Goal: Task Accomplishment & Management: Complete application form

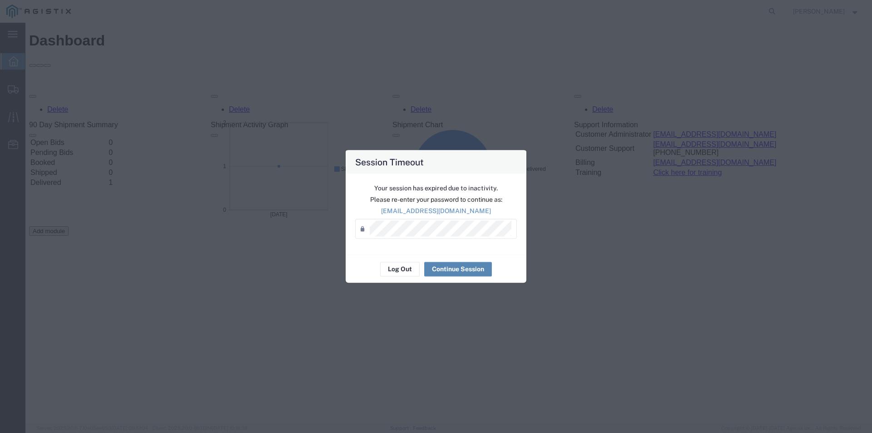
click at [467, 268] on button "Continue Session" at bounding box center [458, 269] width 68 height 15
click at [468, 271] on button "Continue Session" at bounding box center [458, 269] width 68 height 15
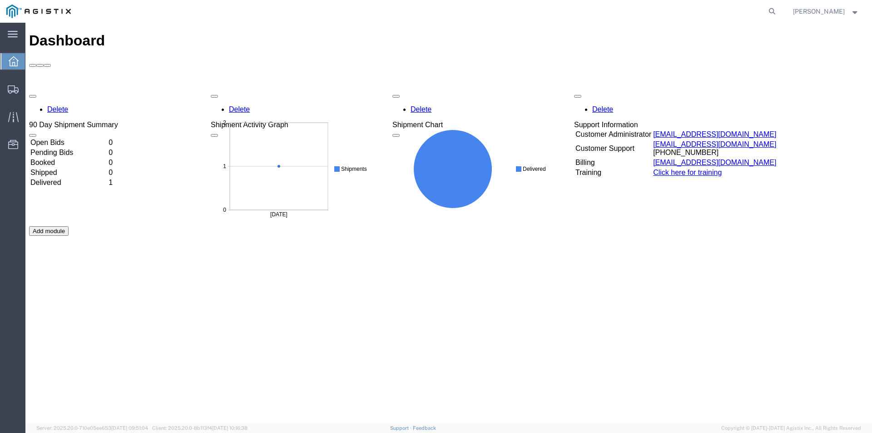
click at [107, 148] on td "Pending Bids" at bounding box center [68, 152] width 77 height 9
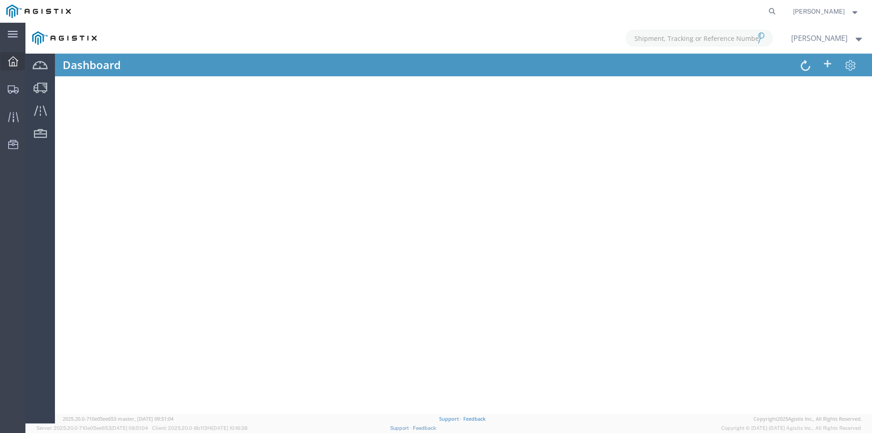
click at [16, 60] on icon at bounding box center [13, 61] width 10 height 10
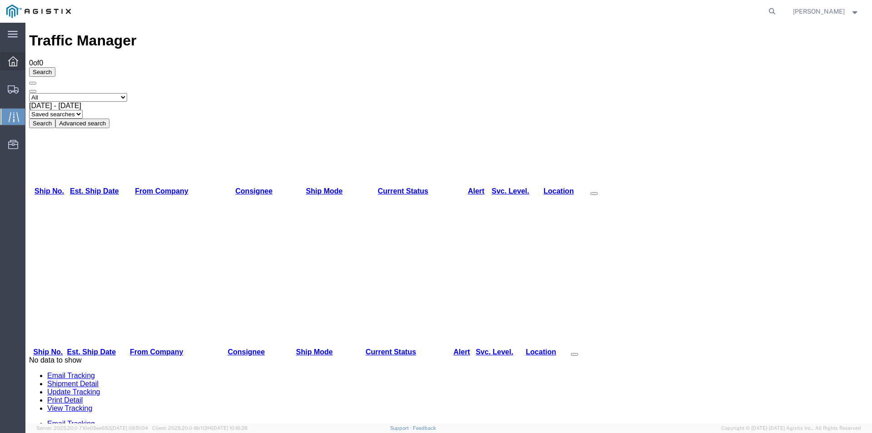
click at [14, 64] on icon at bounding box center [13, 61] width 10 height 10
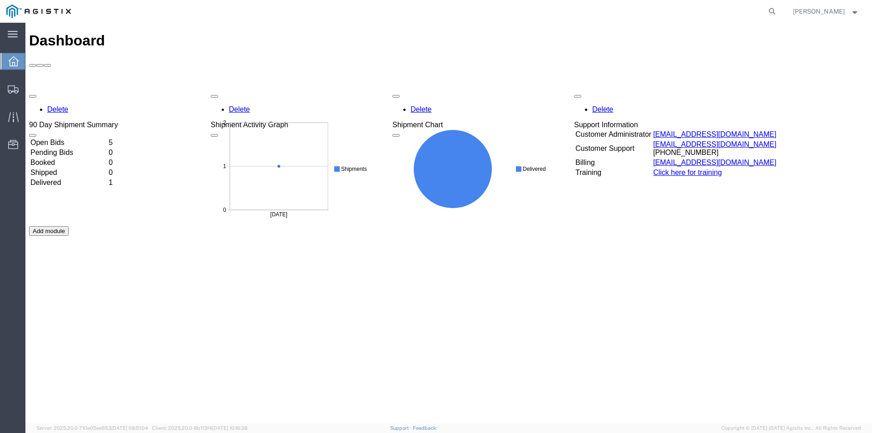
click at [107, 138] on td "Open Bids" at bounding box center [68, 142] width 77 height 9
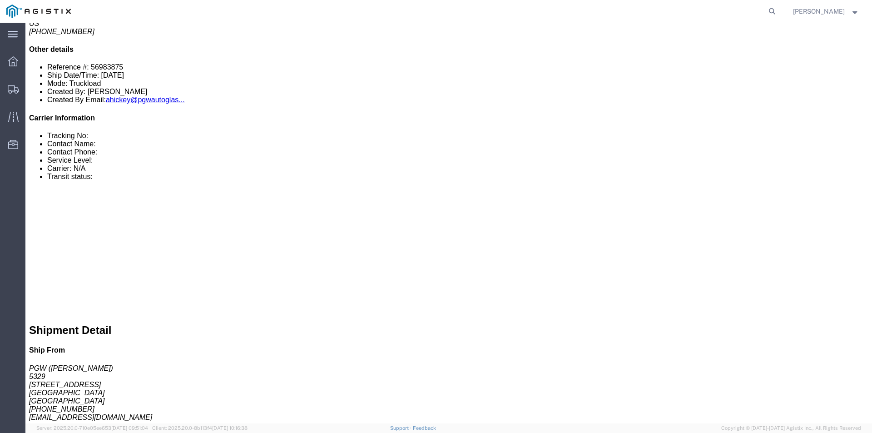
scroll to position [136, 0]
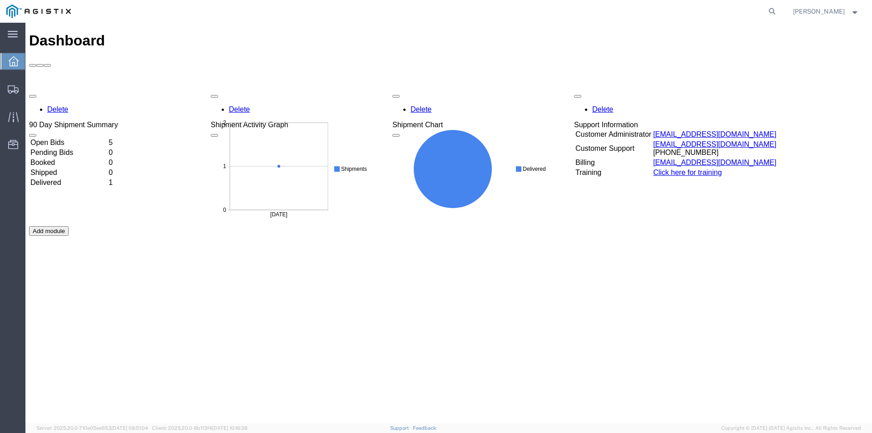
click at [107, 138] on td "Open Bids" at bounding box center [68, 142] width 77 height 9
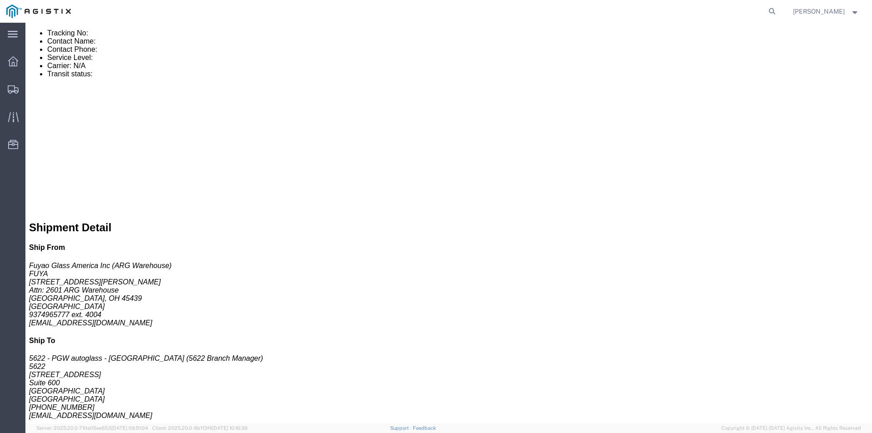
scroll to position [363, 0]
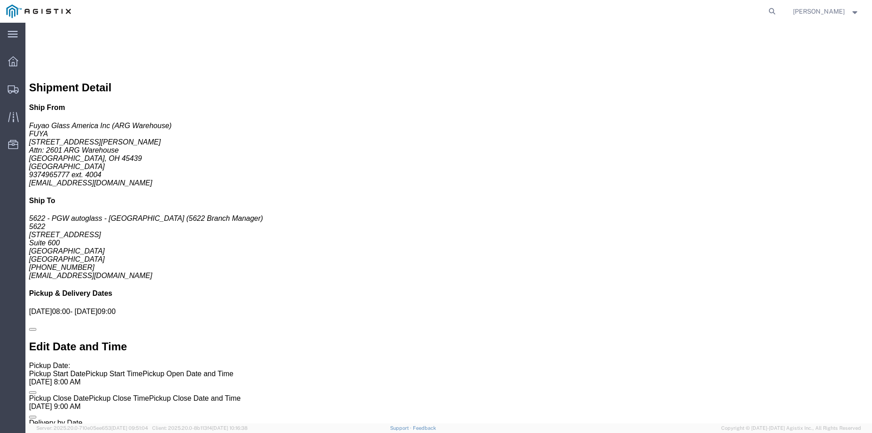
scroll to position [499, 0]
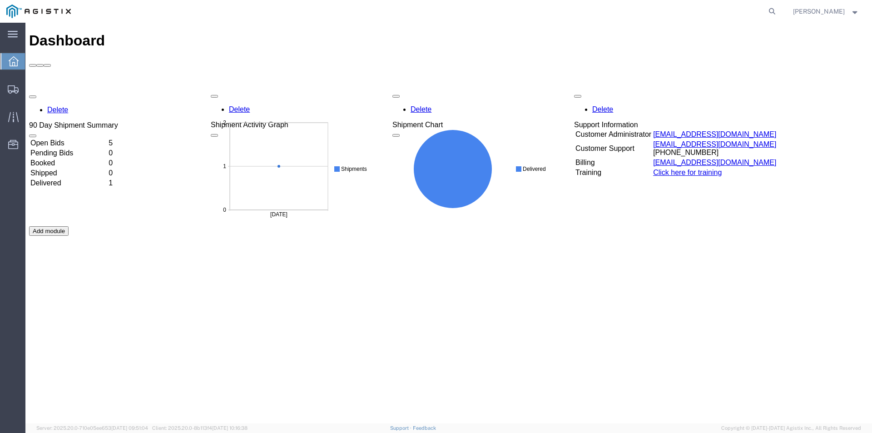
click at [115, 90] on div "Delete 90 Day Shipment Summary Open Bids 5 Pending Bids 0 Booked 0 Shipped 0 De…" at bounding box center [448, 226] width 839 height 272
click at [75, 138] on td "Open Bids" at bounding box center [68, 142] width 77 height 9
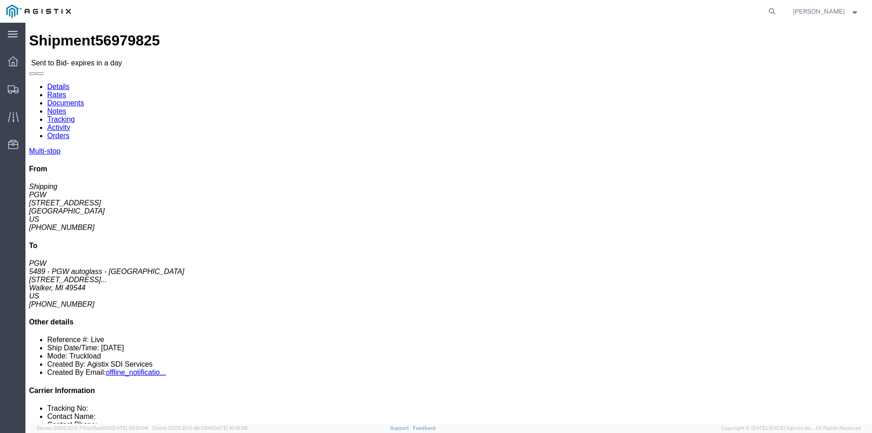
click link "Rates"
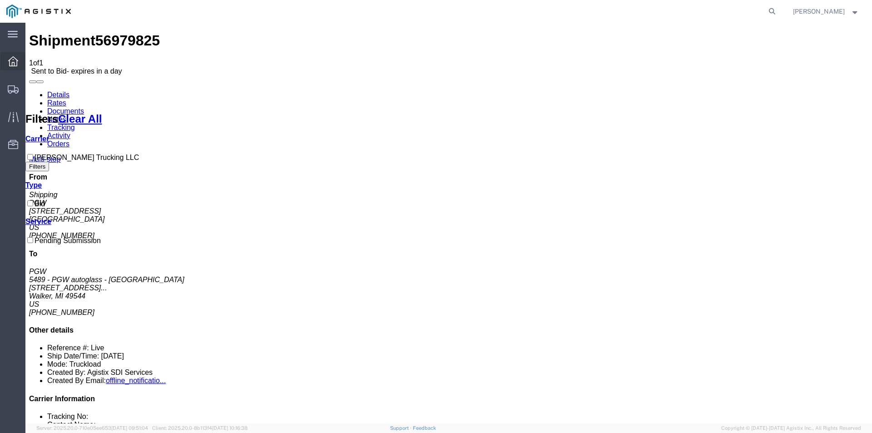
click at [13, 59] on icon at bounding box center [13, 61] width 10 height 10
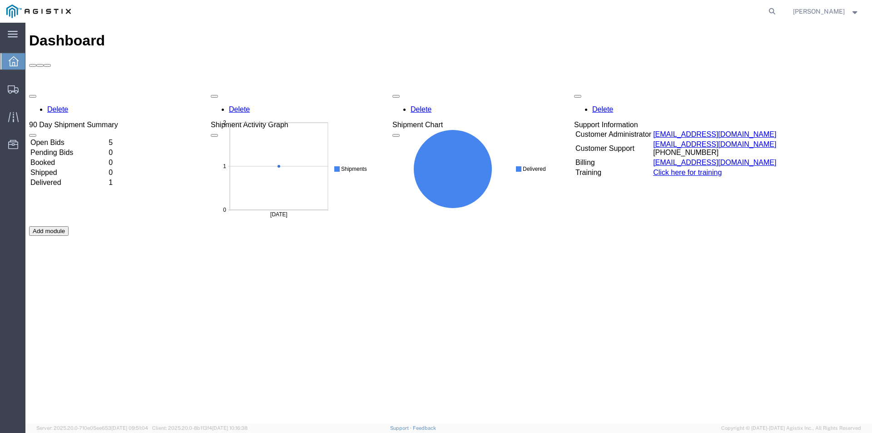
click at [107, 138] on td "Open Bids" at bounding box center [68, 142] width 77 height 9
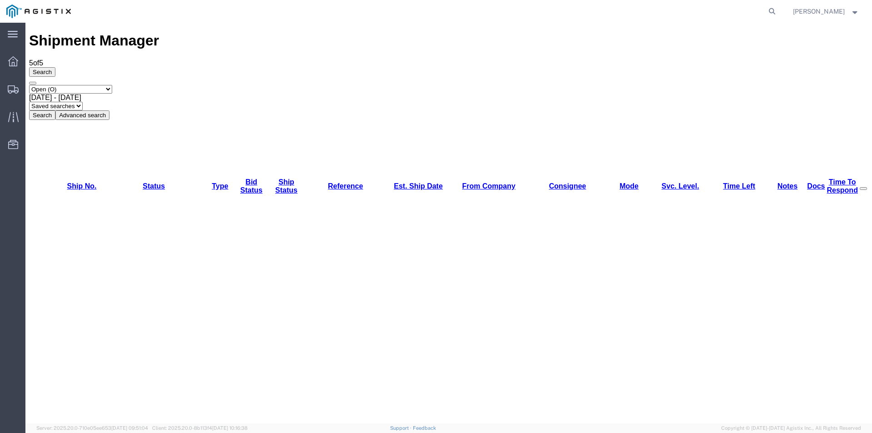
checkbox input "true"
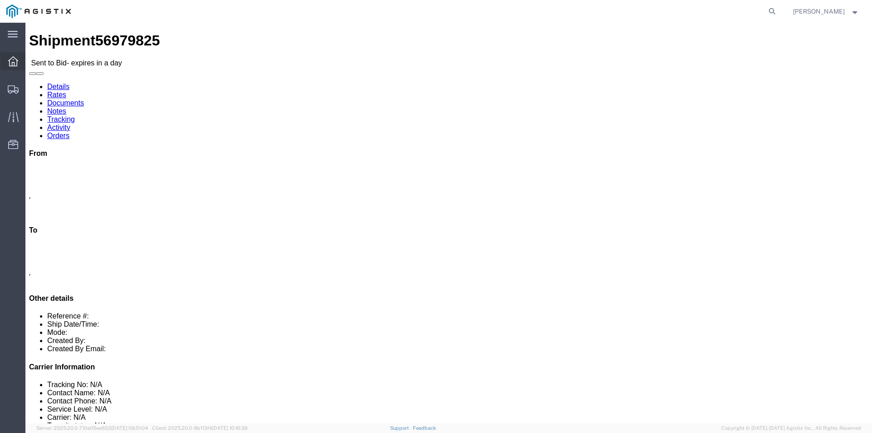
click at [11, 62] on icon at bounding box center [13, 61] width 10 height 10
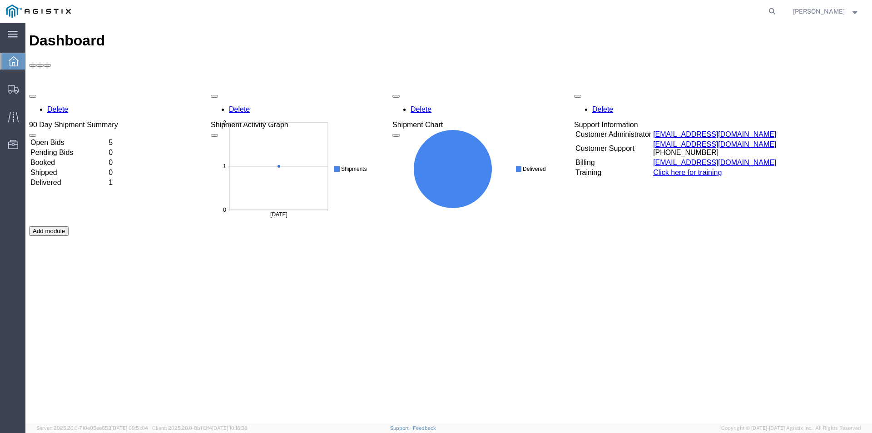
click at [107, 138] on td "Open Bids" at bounding box center [68, 142] width 77 height 9
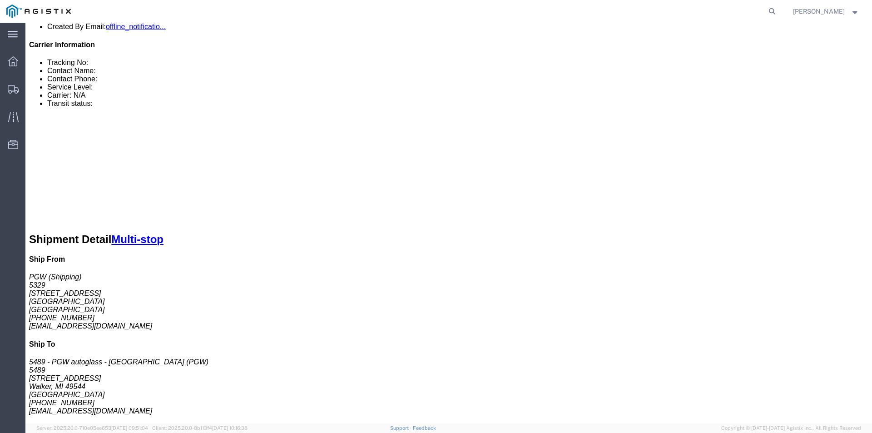
scroll to position [363, 0]
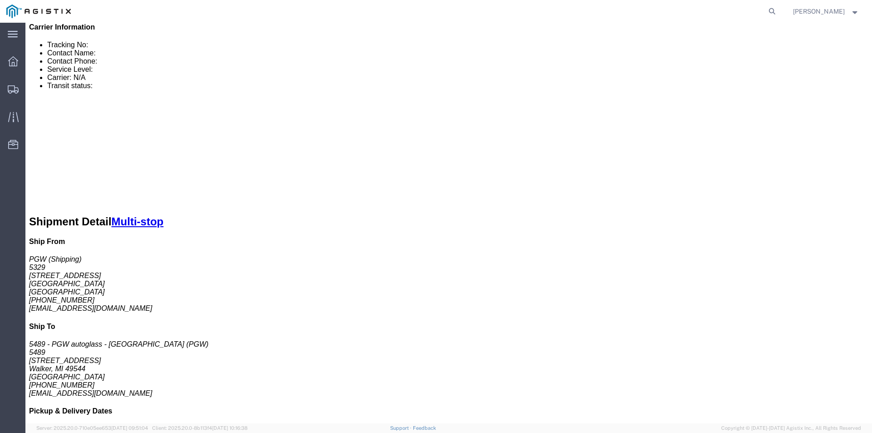
click link "Enter / Modify Bid"
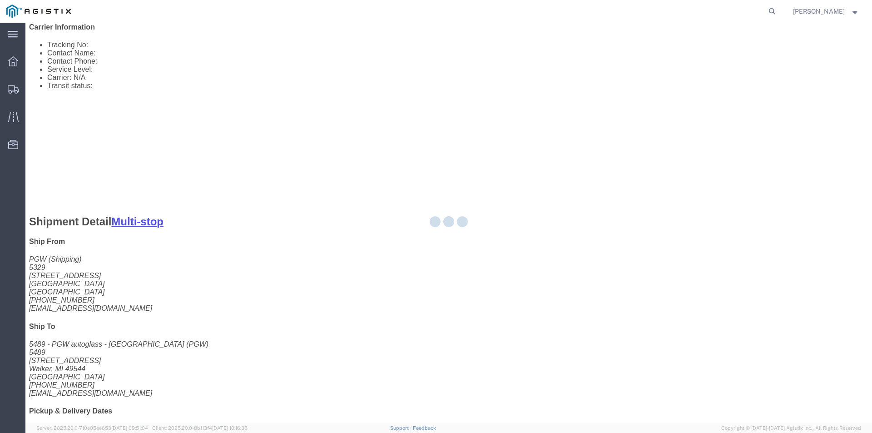
select select "23493"
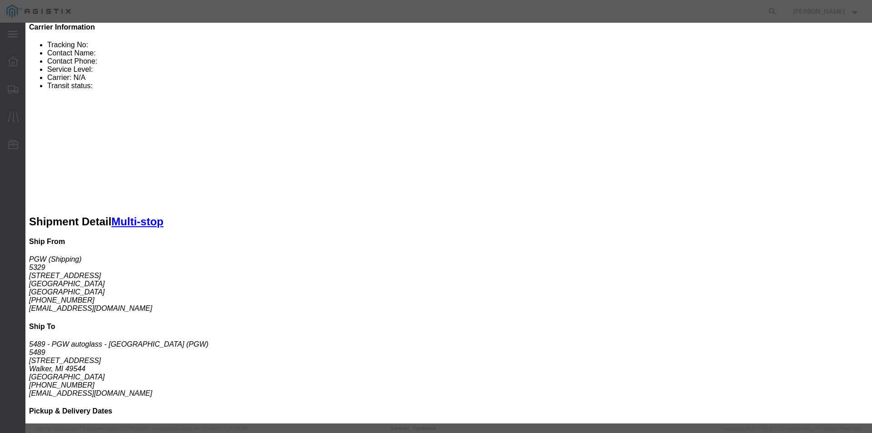
click select "Select Rail TL Standard 3 - 5 Day"
click input "text"
type input "mike"
click select "Select Air Less than Truckload Multi-Leg Ocean Freight Rail Small Parcel Truckl…"
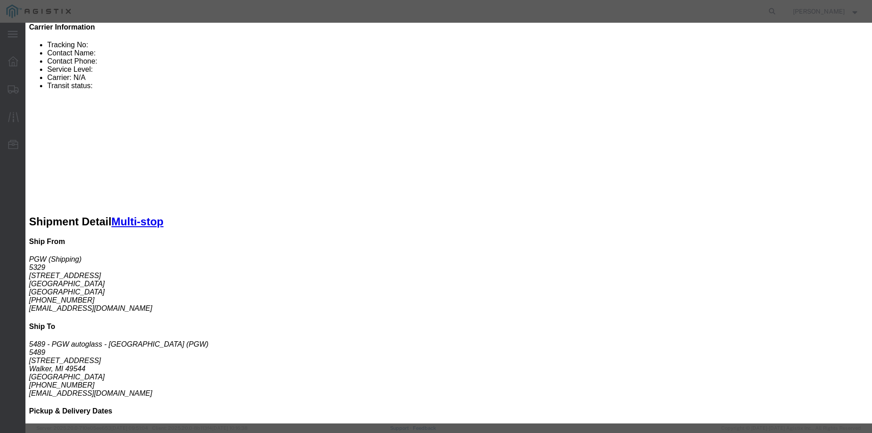
select select "TL"
click select "Select Air Less than Truckload Multi-Leg Ocean Freight Rail Small Parcel Truckl…"
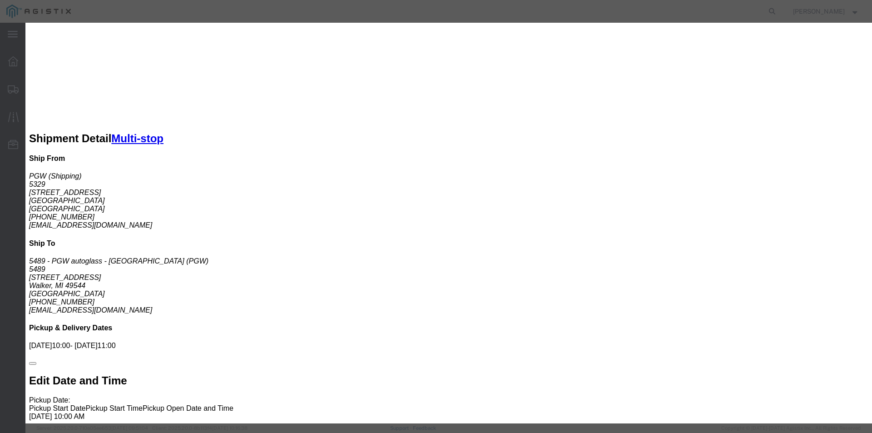
scroll to position [454, 0]
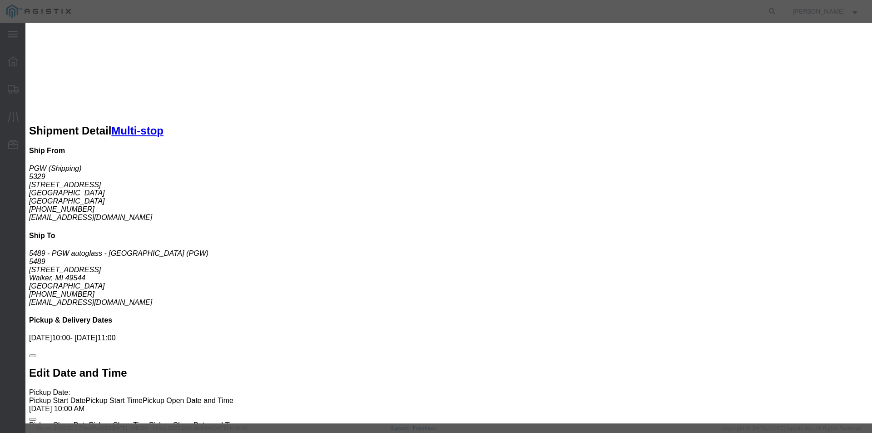
click button "Add charge"
select select
click input "number"
click input "0.01"
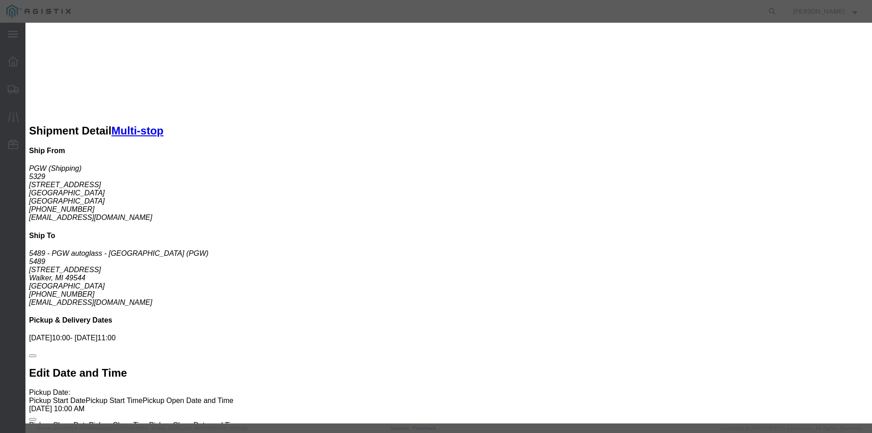
type input "0"
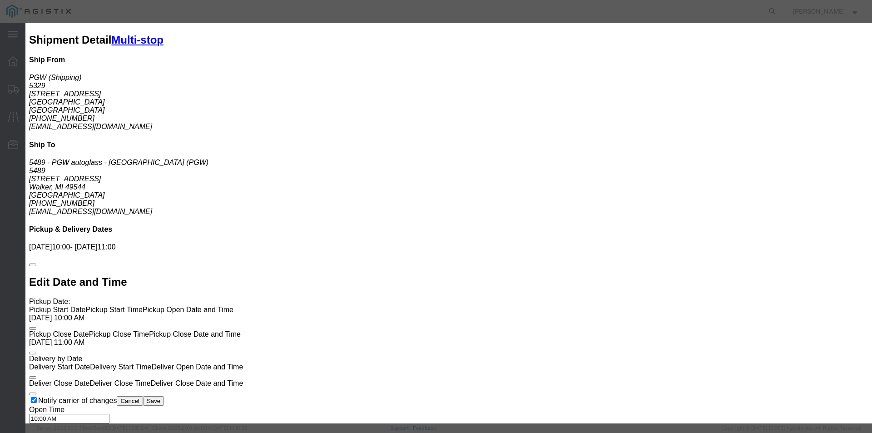
click select "Select 2 Day Service 3 Axle Winch Truck 3 to 5 Day Service 96L Domestic Flat Ra…"
click textarea
click select "Select 2 Day Service 3 Axle Winch Truck 3 to 5 Day Service 96L Domestic Flat Ra…"
click div "Add charge"
click input "number"
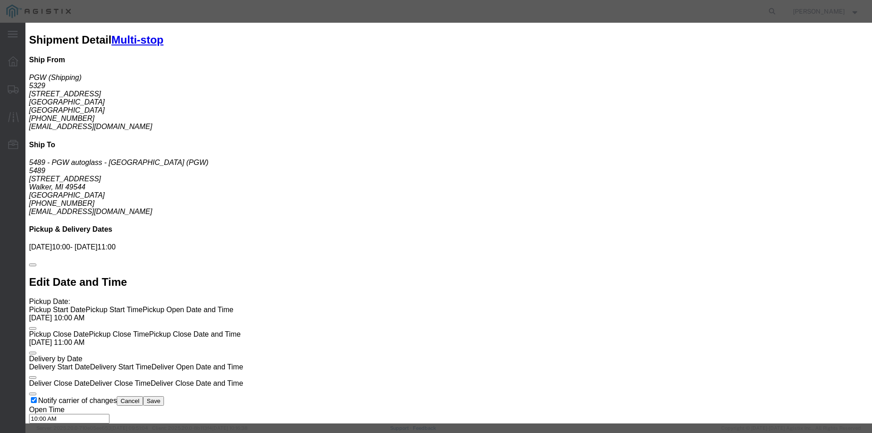
type input "1064"
click button "Add charge"
click select "Select 2 Day Service 3 Axle Winch Truck 3 to 5 Day Service 96L Domestic Flat Ra…"
select select "STOPS_IN_TRANSIT"
click select "Select 2 Day Service 3 Axle Winch Truck 3 to 5 Day Service 96L Domestic Flat Ra…"
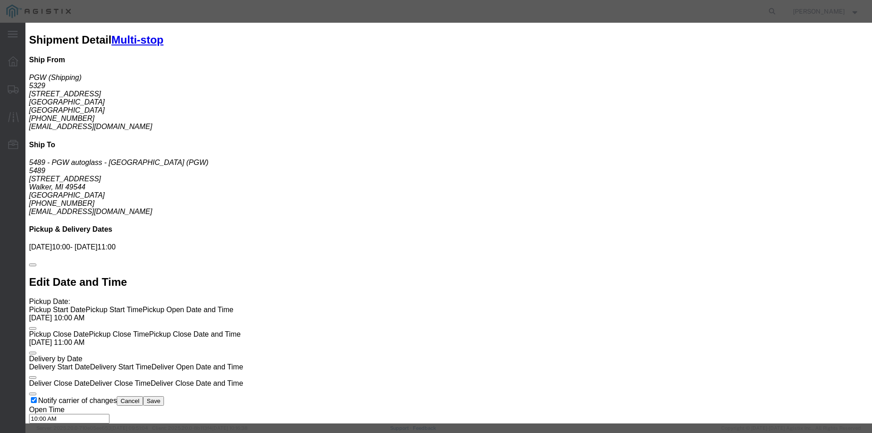
click input "number"
type input "150"
click button "Add charge"
select select
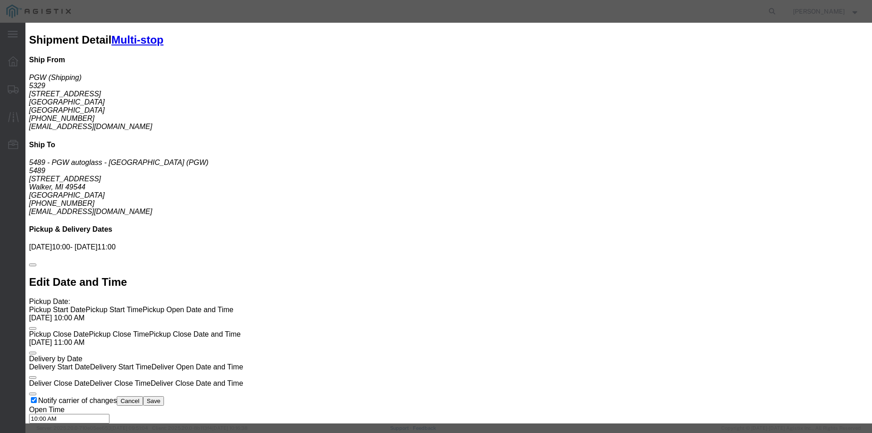
click textarea
type textarea "$2.90 per mile plus stop off $150"
drag, startPoint x: 607, startPoint y: 101, endPoint x: 580, endPoint y: 101, distance: 27.2
click div "Bid amount 1 1064"
type input "1102"
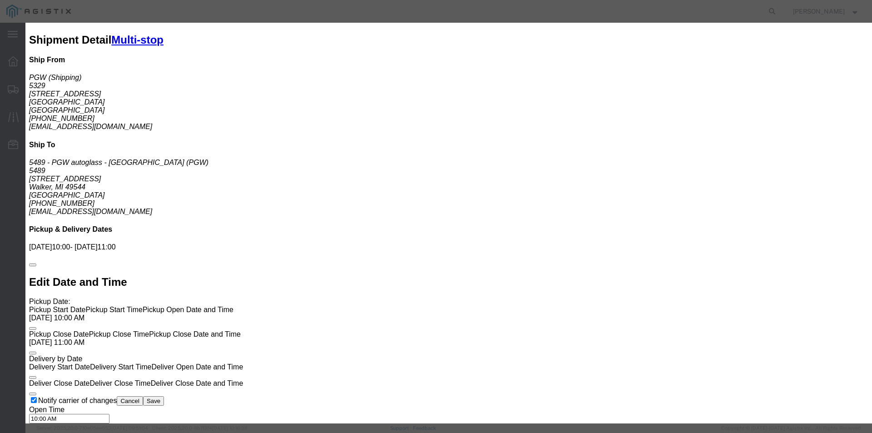
click button "Add charge"
select select
click button "Submit"
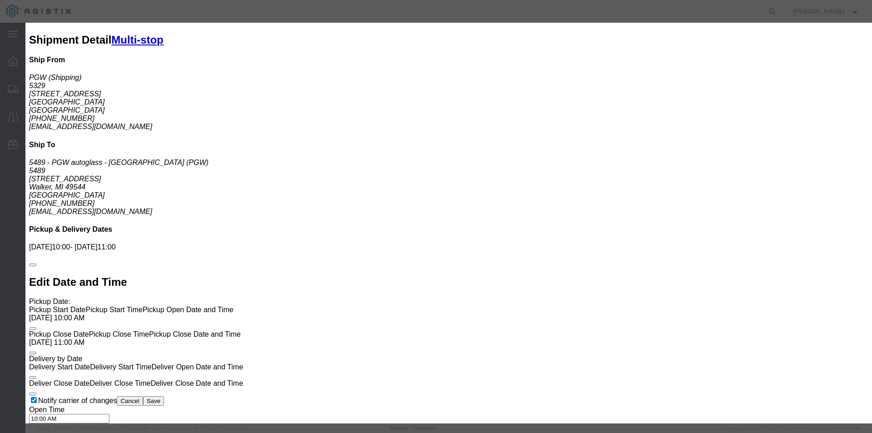
click button "Submit"
click input "0"
type input "01"
click div "Add charge"
click button "Submit"
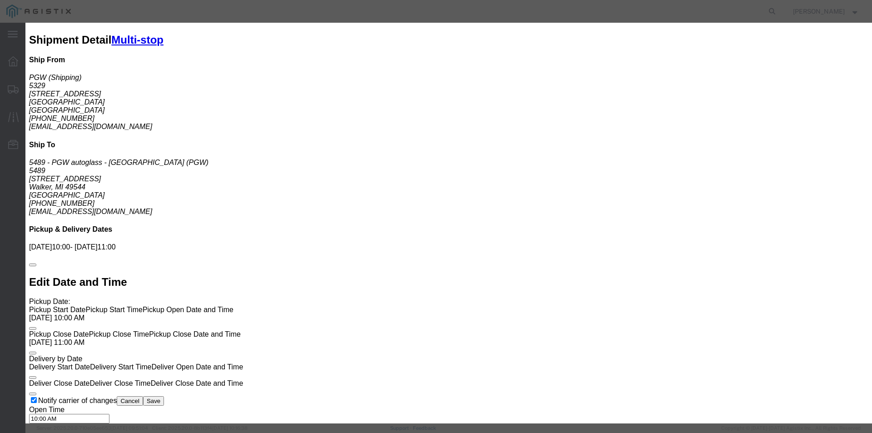
click button "Submit"
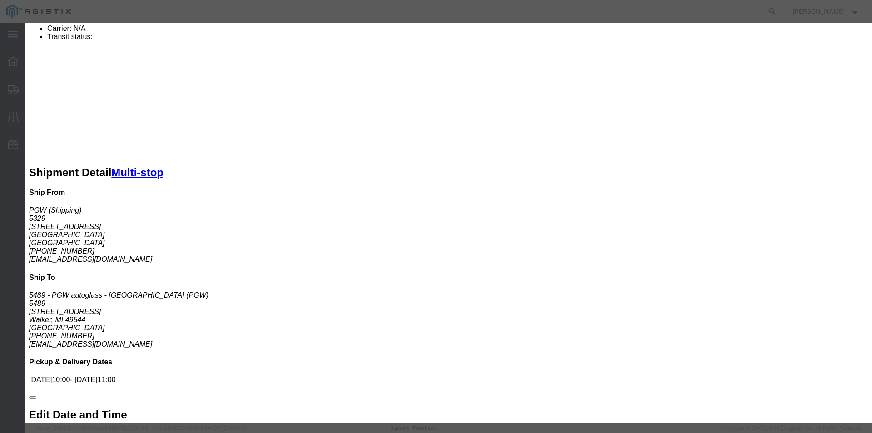
scroll to position [409, 0]
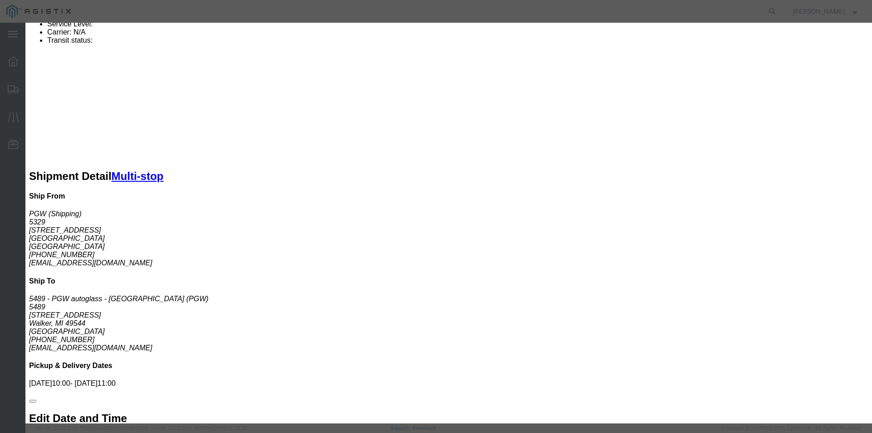
click select "Select Rail TL Standard 3 - 5 Day"
select select "43283"
click select "Select Rail TL Standard 3 - 5 Day"
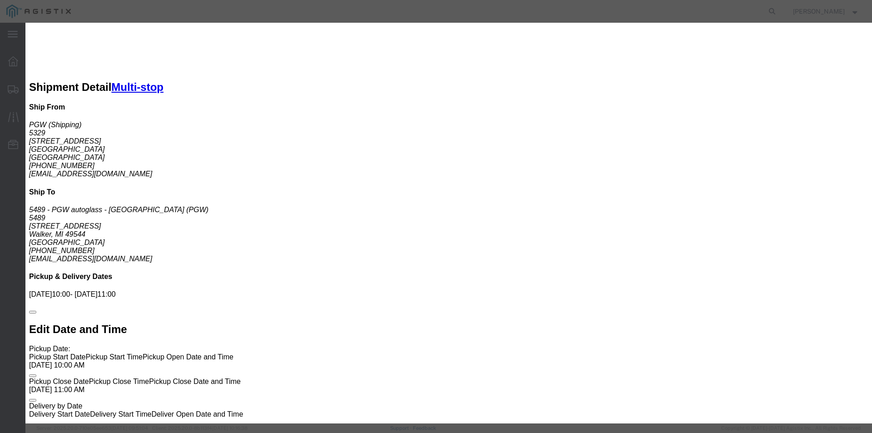
scroll to position [499, 0]
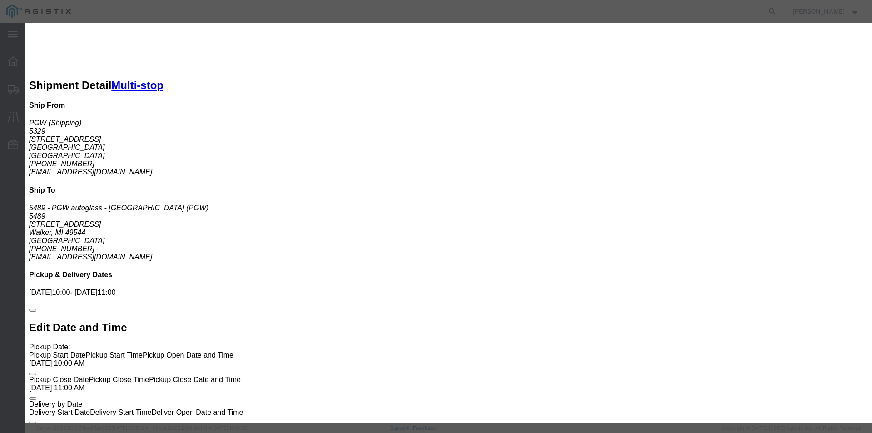
click textarea "$2.90 per mile plus stop off $150"
type textarea "$2.90 per mile plus stop off $150 can pre load thursday or friday and deliver f…"
click button "Submit"
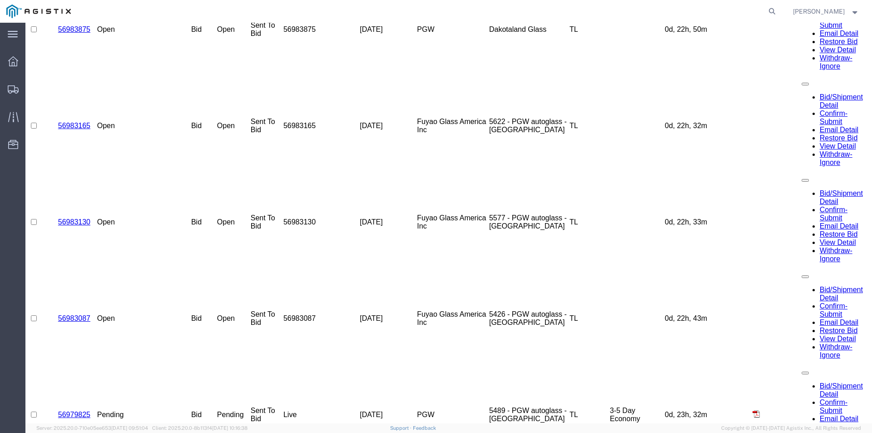
scroll to position [0, 0]
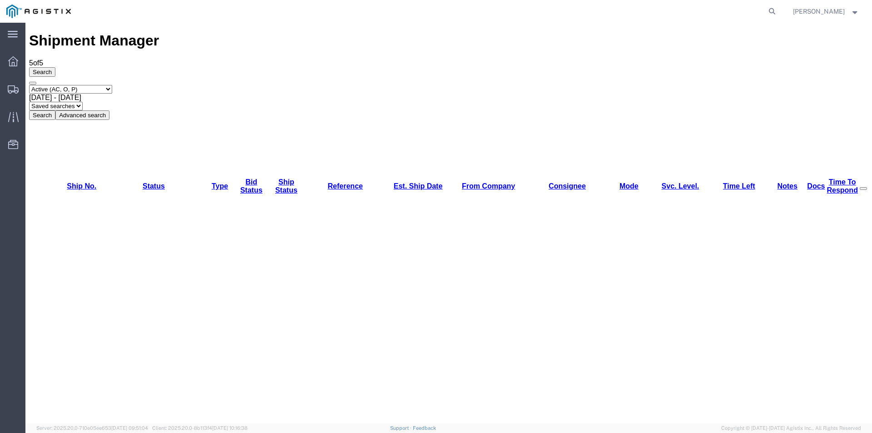
drag, startPoint x: 30, startPoint y: 164, endPoint x: 38, endPoint y: 163, distance: 7.3
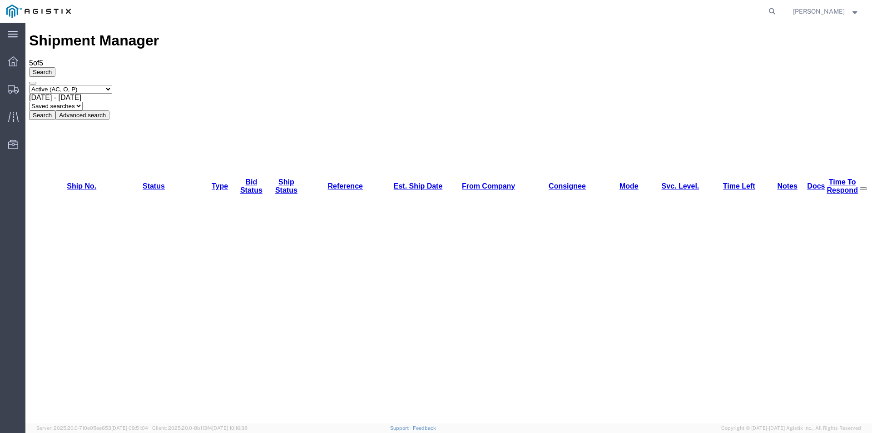
checkbox input "true"
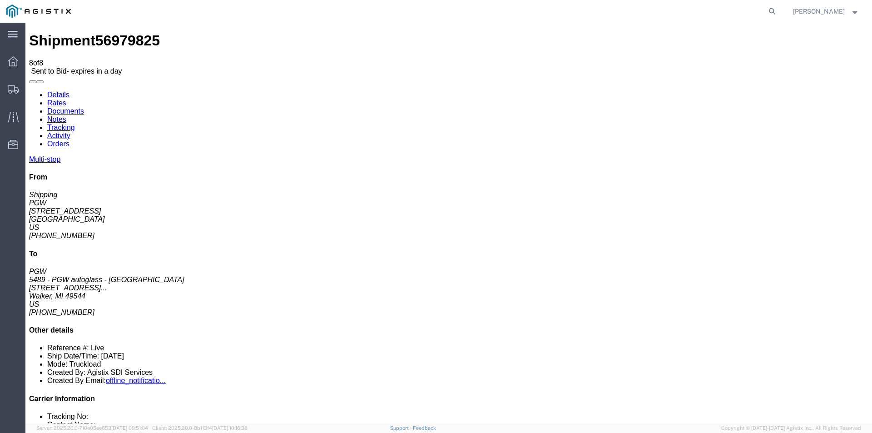
click at [66, 99] on link "Rates" at bounding box center [56, 103] width 19 height 8
click at [60, 155] on span "Multi-stop" at bounding box center [44, 159] width 31 height 8
click at [13, 62] on icon at bounding box center [13, 61] width 10 height 10
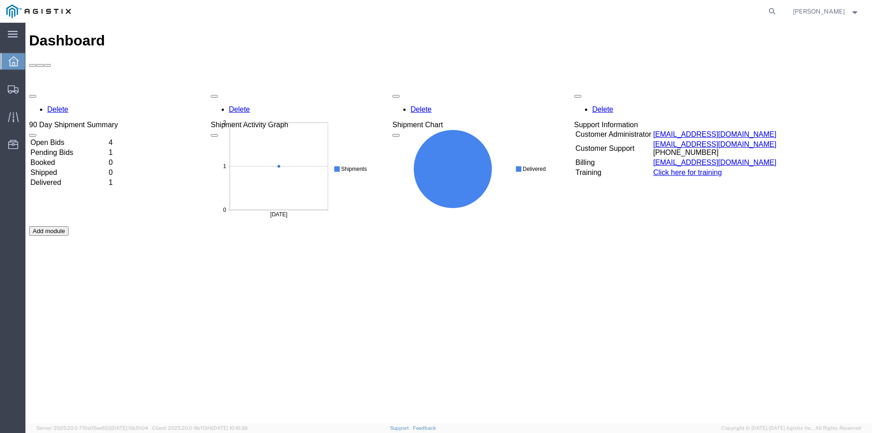
click at [74, 148] on td "Pending Bids" at bounding box center [68, 152] width 77 height 9
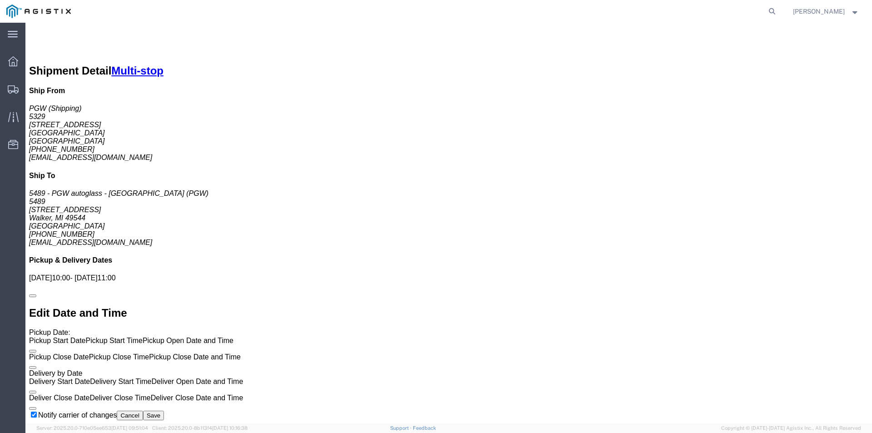
scroll to position [287, 0]
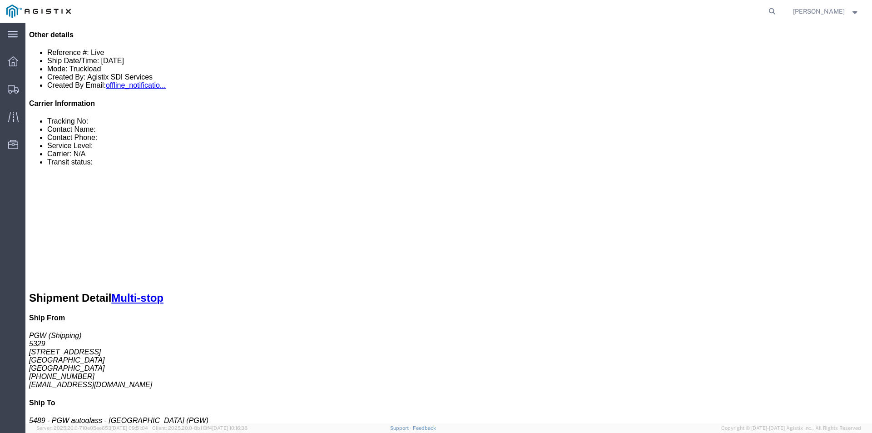
click button "Enter / Modify Bid"
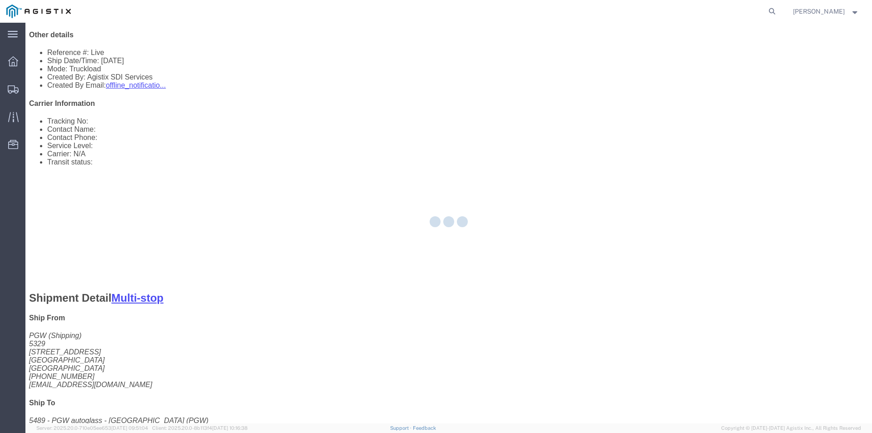
select select "23493"
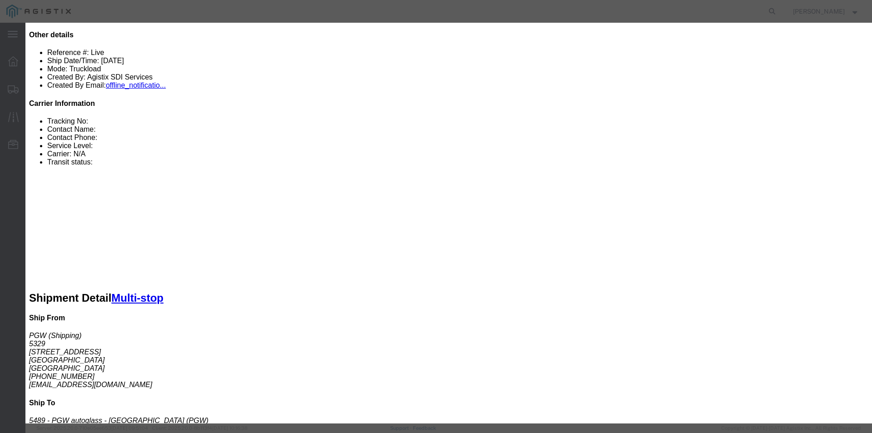
click input "number"
type input "1102"
click select "Select 2 Day Service 3 Axle Winch Truck 3 to 5 Day Service 96L Domestic Flat Ra…"
select select "STOPS_IN_TRANSIT"
click select "Select 2 Day Service 3 Axle Winch Truck 3 to 5 Day Service 96L Domestic Flat Ra…"
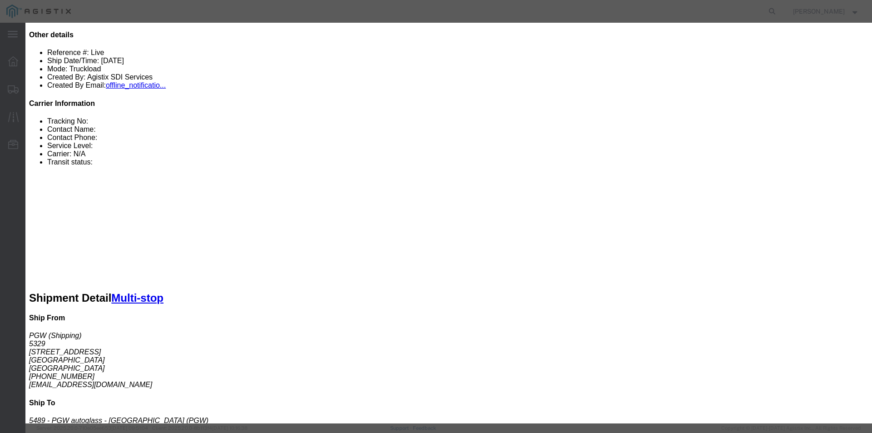
click input "number"
type input "100"
click textarea
type textarea "2.90 per mile plus $100 stop off"
click button "Submit"
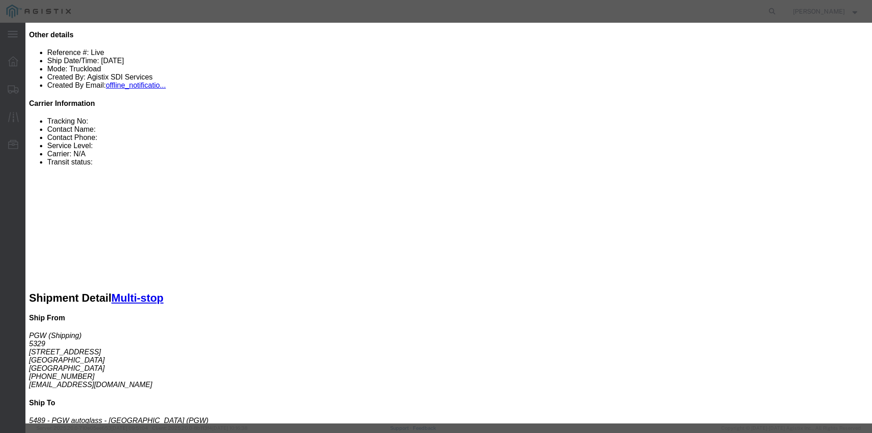
click select "Select Rail TL Standard 3 - 5 Day"
select select "43283"
click select "Select Rail TL Standard 3 - 5 Day"
click input "text"
click button "Submit"
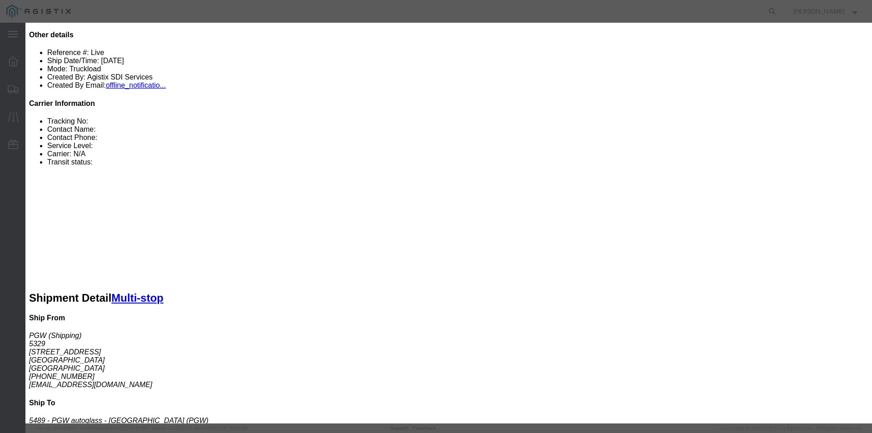
drag, startPoint x: 609, startPoint y: 132, endPoint x: 578, endPoint y: 134, distance: 31.9
click div "Bid Name mike"
type input "josh"
click button "Submit"
click icon "button"
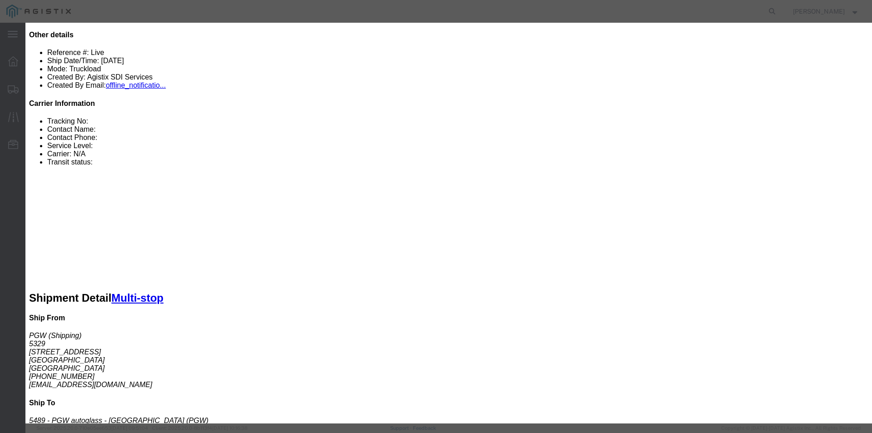
scroll to position [0, 0]
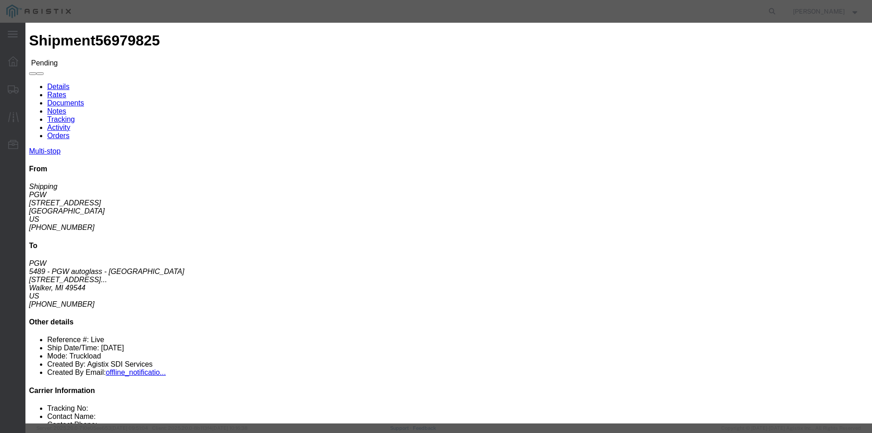
click icon "button"
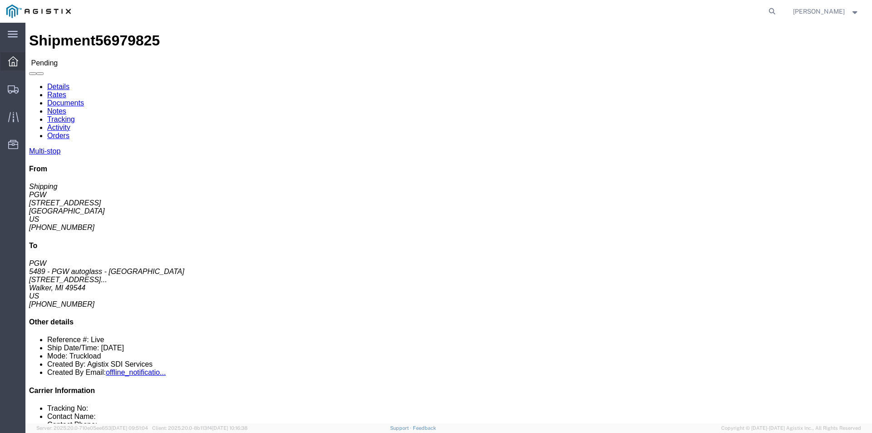
click at [13, 61] on icon at bounding box center [13, 61] width 10 height 10
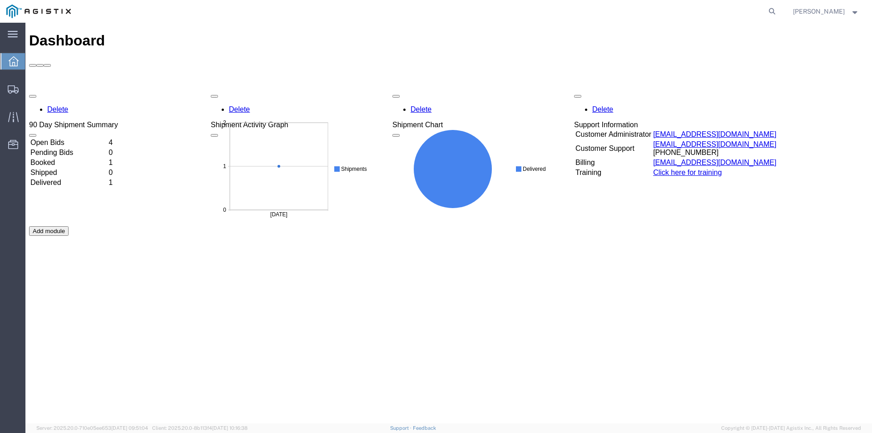
click at [107, 158] on td "Booked" at bounding box center [68, 162] width 77 height 9
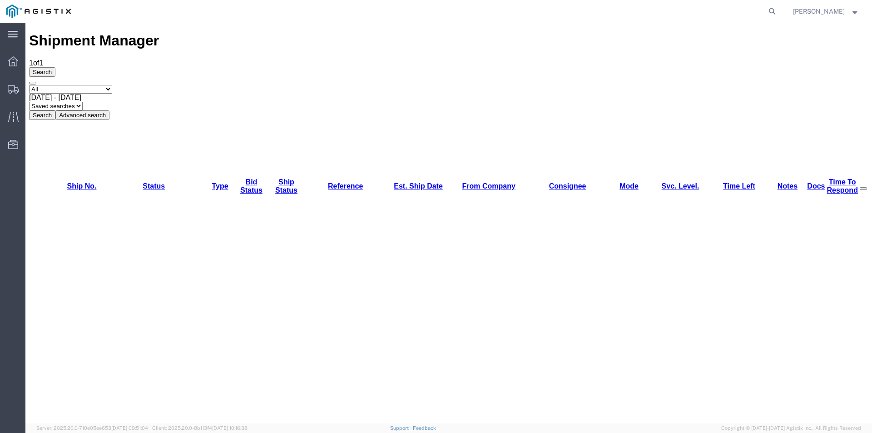
checkbox input "true"
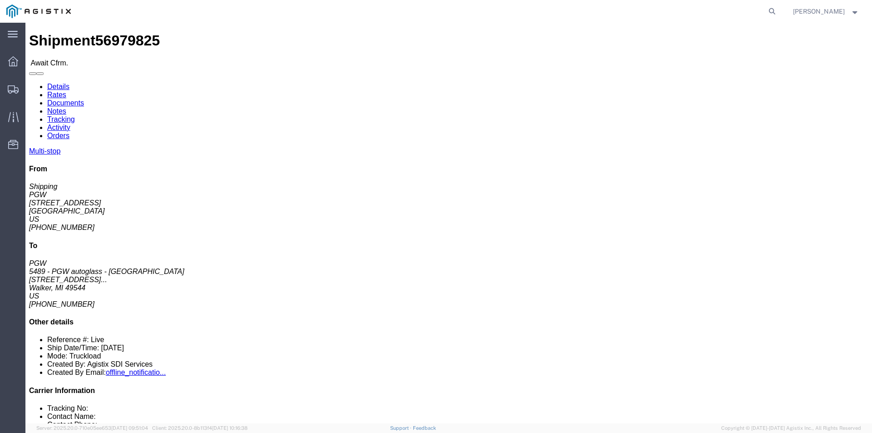
click link "Rates"
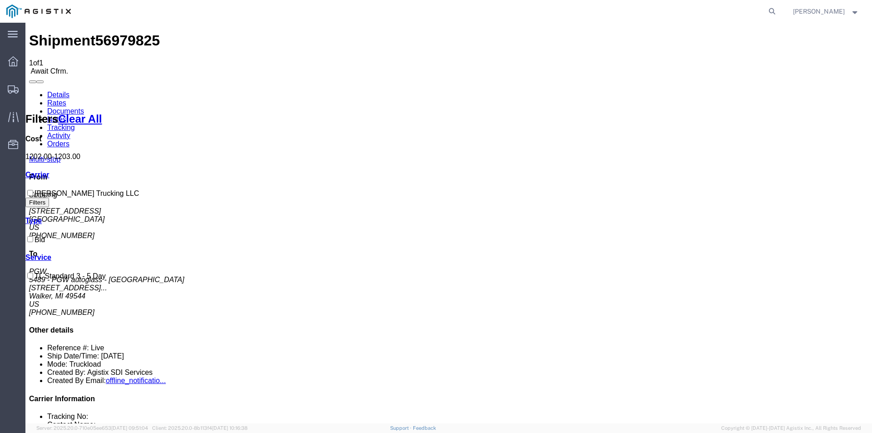
checkbox input "true"
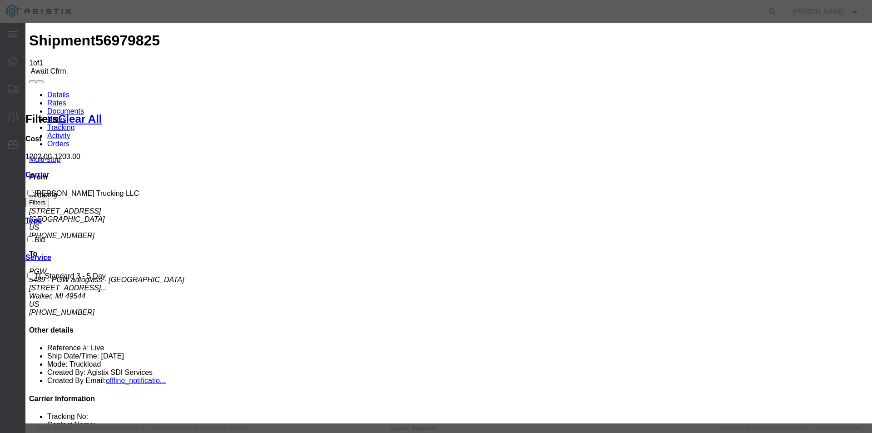
drag, startPoint x: 528, startPoint y: 50, endPoint x: 459, endPoint y: 165, distance: 134.4
drag, startPoint x: 530, startPoint y: 174, endPoint x: 574, endPoint y: 87, distance: 97.9
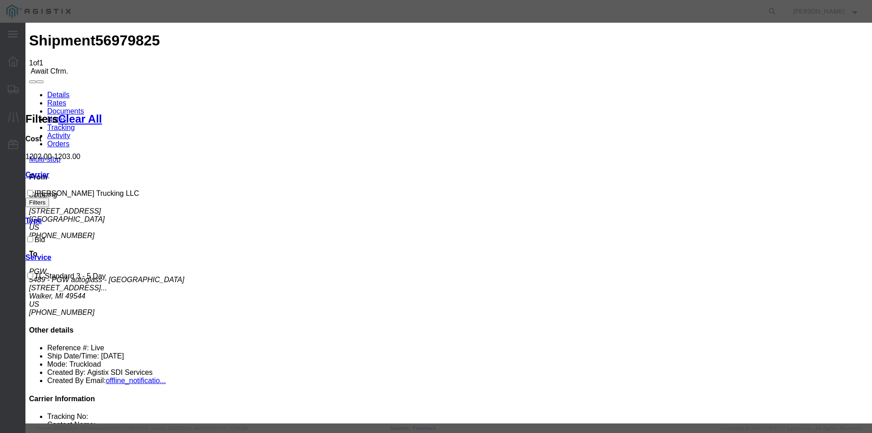
type input "7406566731"
type input "mike profitt"
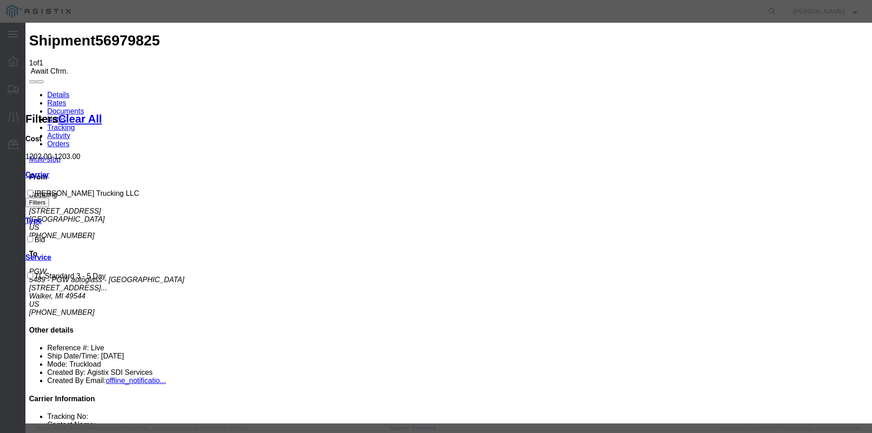
checkbox input "true"
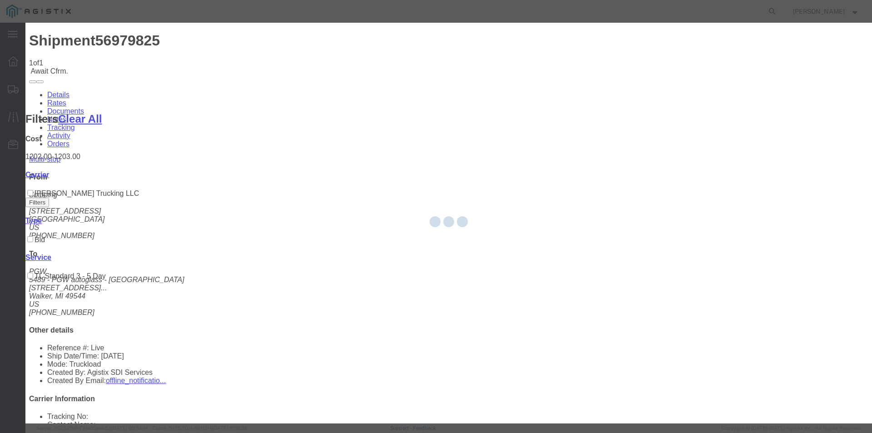
type input "[PERSON_NAME]"
type input "7409982743"
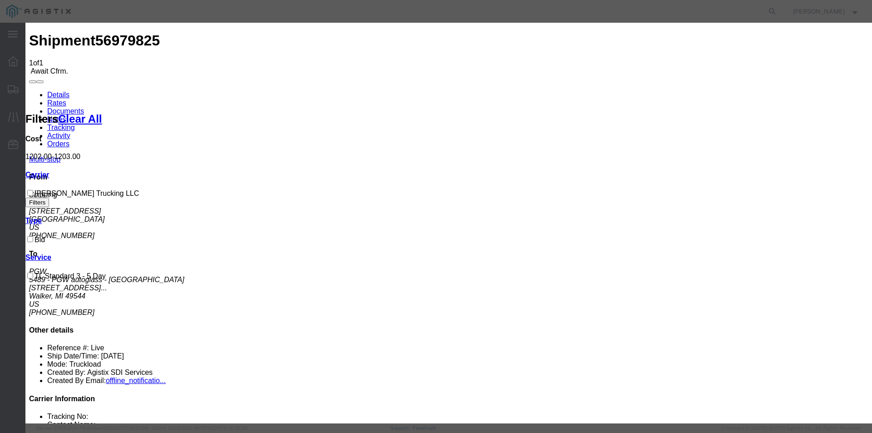
drag, startPoint x: 349, startPoint y: 182, endPoint x: 302, endPoint y: 186, distance: 47.4
type input "MikeProfitt"
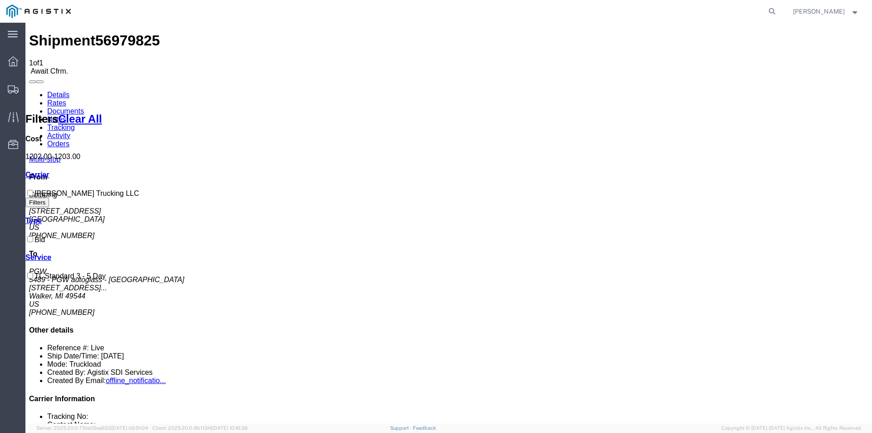
click at [33, 191] on input "Craig Clark Trucking LLC" at bounding box center [30, 193] width 6 height 6
checkbox input "true"
click at [49, 178] on icon at bounding box center [49, 175] width 0 height 8
click at [60, 155] on span "Multi-stop" at bounding box center [44, 159] width 31 height 8
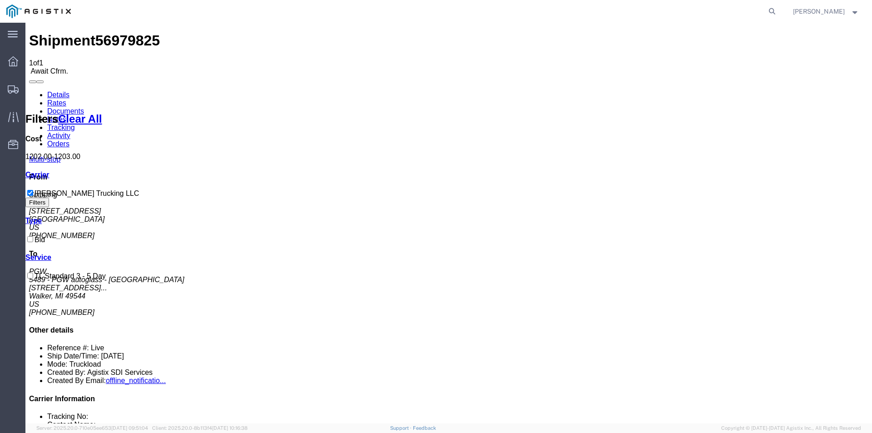
click at [54, 91] on link "Details" at bounding box center [58, 95] width 22 height 8
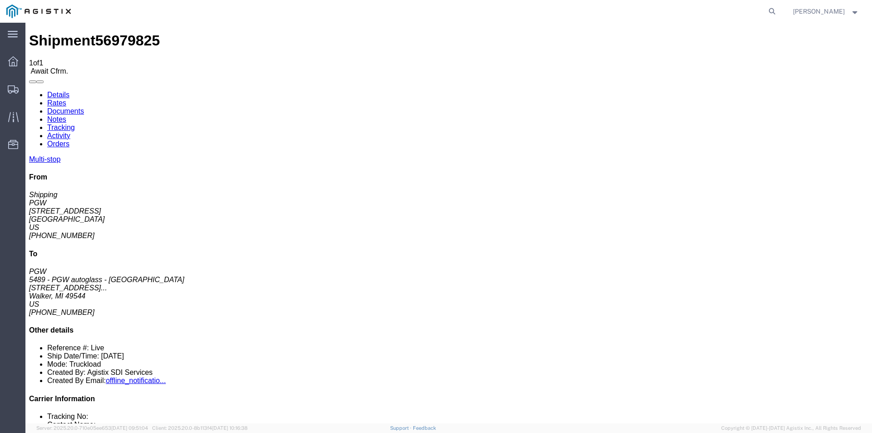
click span "Await Cfrm."
click link "Documents"
click at [66, 99] on link "Rates" at bounding box center [56, 103] width 19 height 8
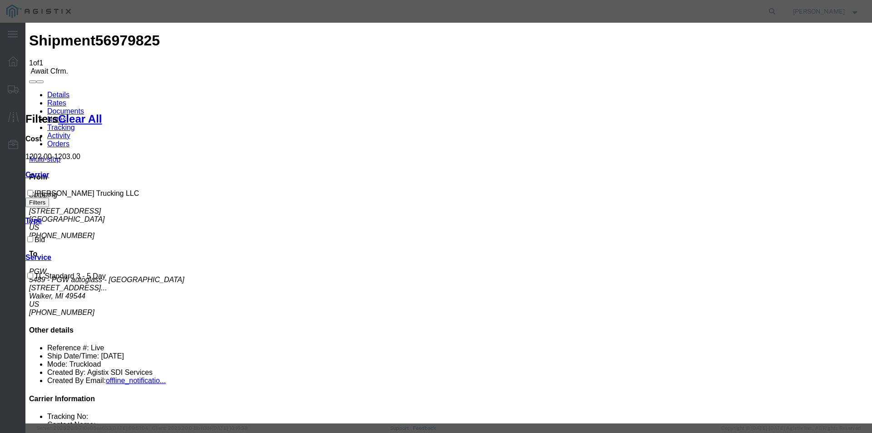
type input "56979825"
type input "MikeProfitt"
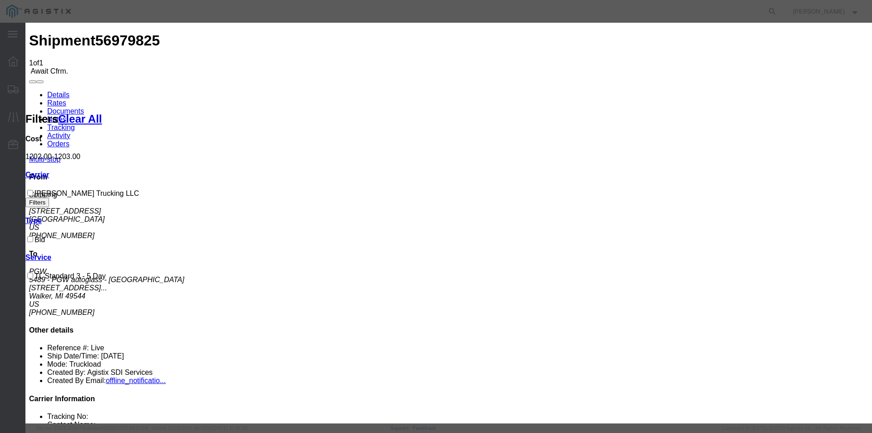
type input "7406566731"
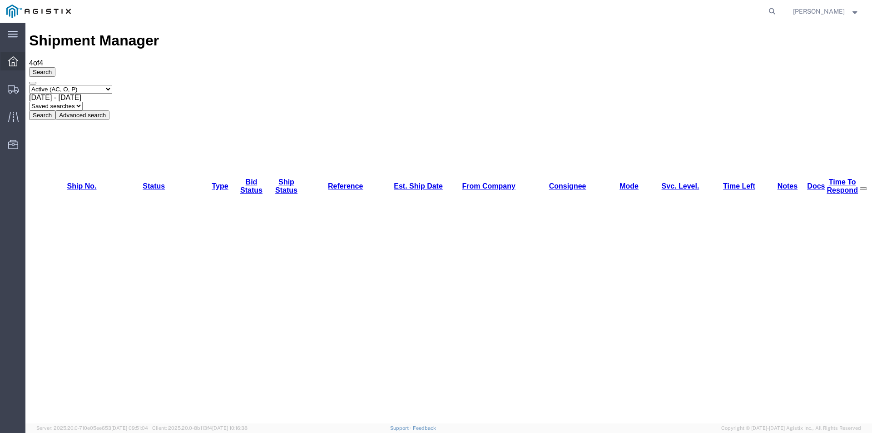
click at [16, 65] on icon at bounding box center [13, 61] width 10 height 10
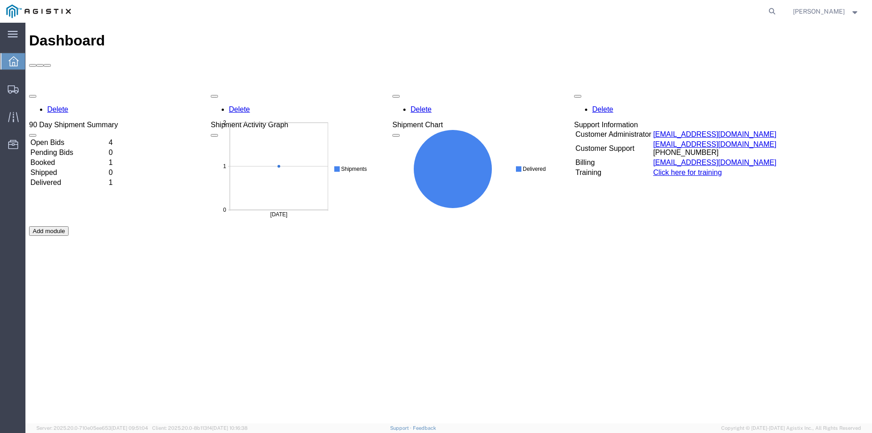
click at [60, 158] on td "Booked" at bounding box center [68, 162] width 77 height 9
